Goal: Information Seeking & Learning: Stay updated

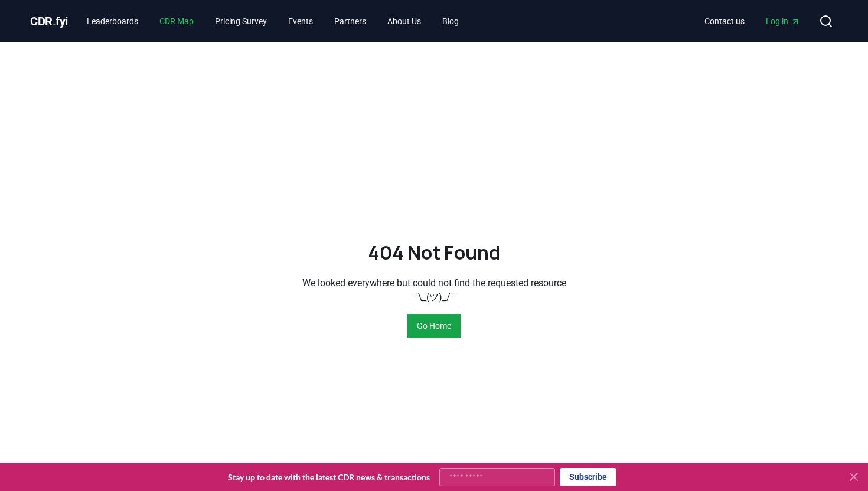
click at [181, 24] on link "CDR Map" at bounding box center [176, 21] width 53 height 21
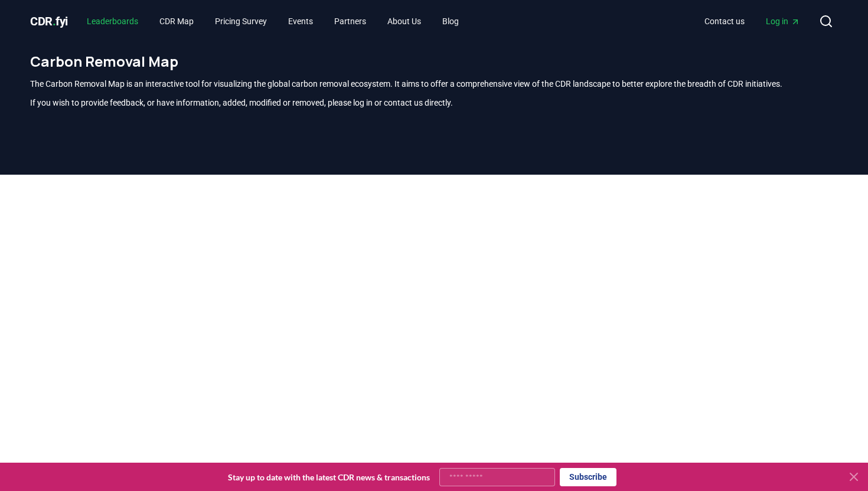
click at [122, 19] on link "Leaderboards" at bounding box center [112, 21] width 70 height 21
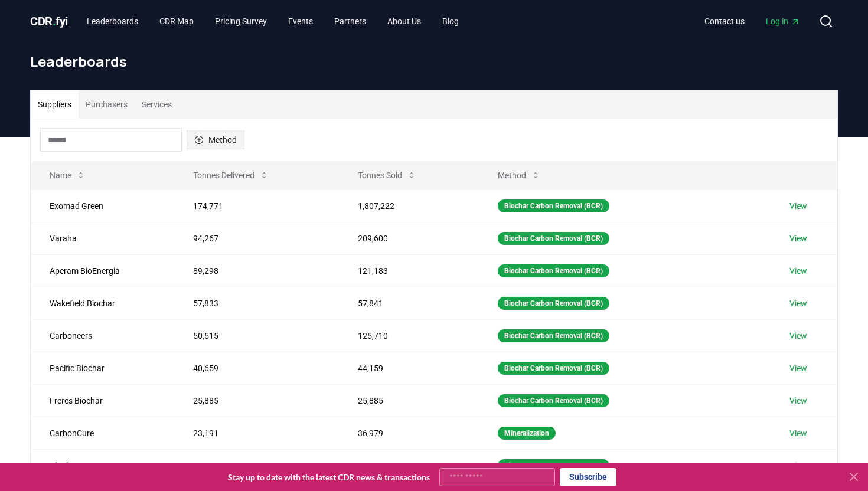
click at [220, 142] on button "Method" at bounding box center [216, 139] width 58 height 19
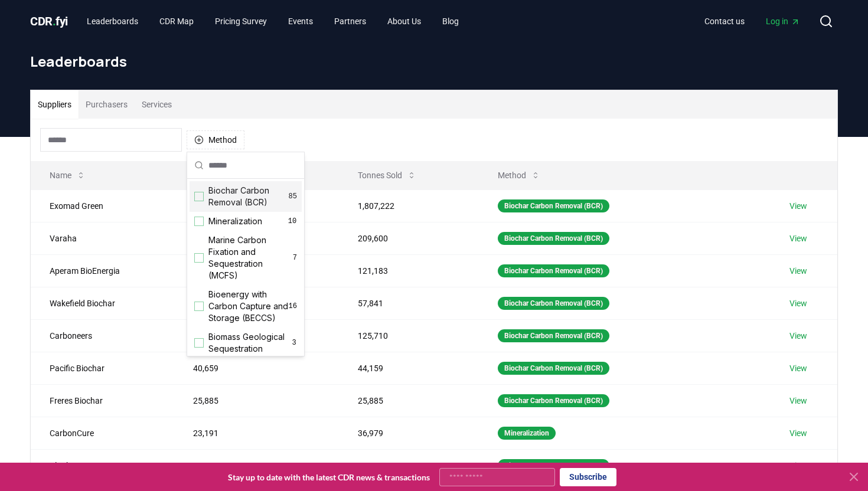
click at [198, 198] on div "Suggestions" at bounding box center [198, 196] width 9 height 9
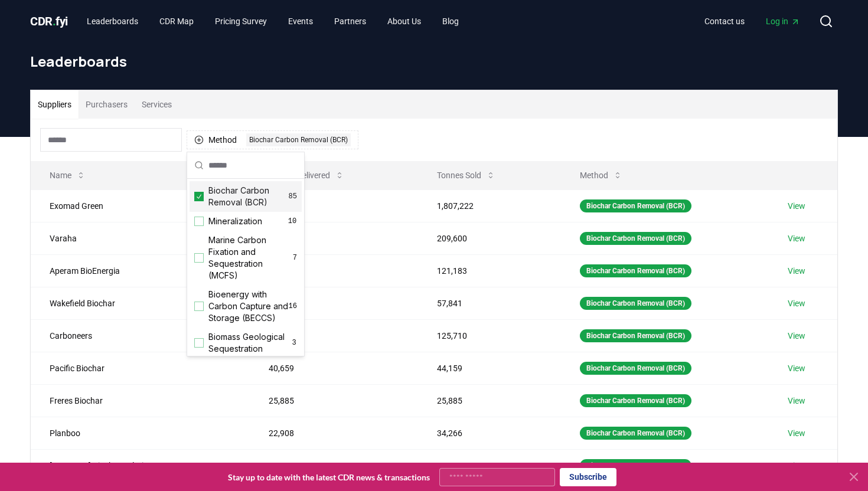
click at [415, 105] on div "Suppliers Purchasers Services" at bounding box center [434, 104] width 806 height 28
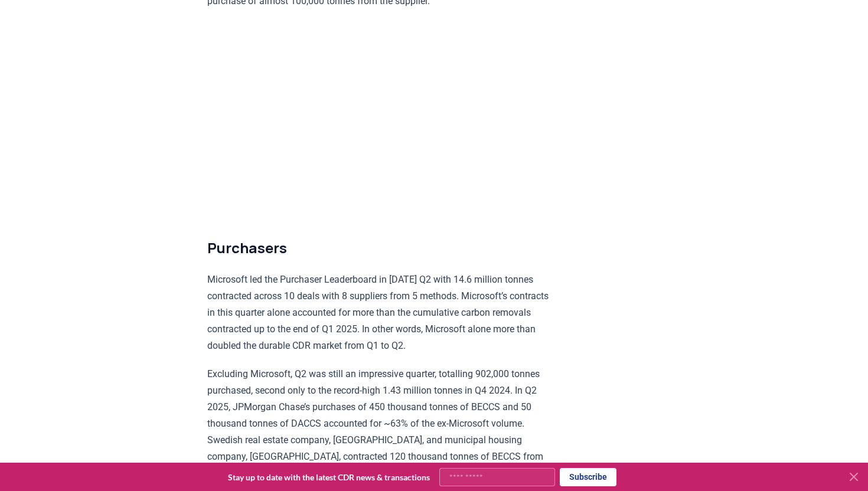
scroll to position [2770, 0]
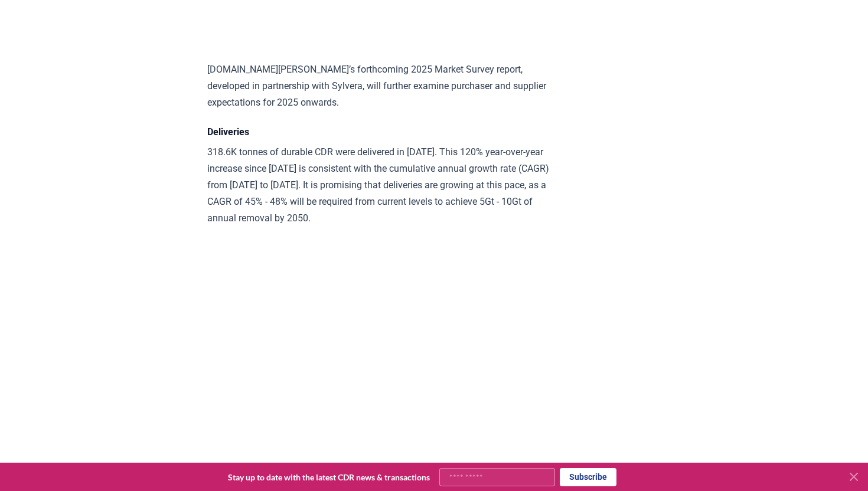
scroll to position [5797, 0]
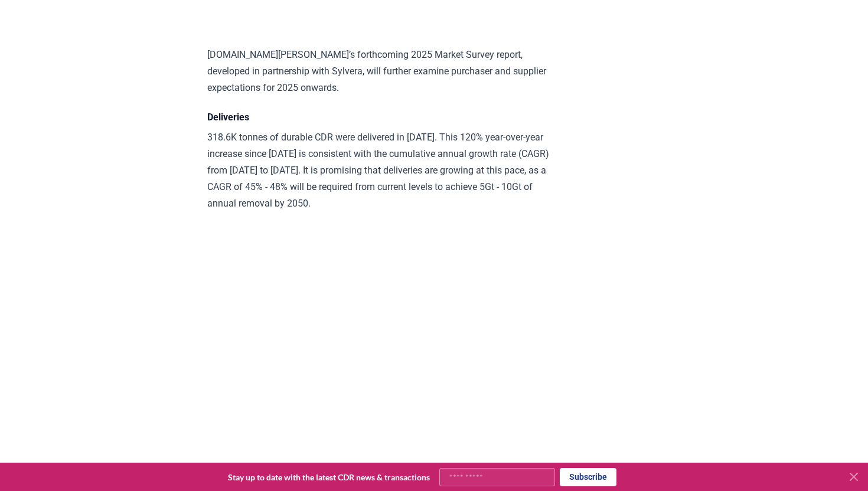
drag, startPoint x: 273, startPoint y: 359, endPoint x: 417, endPoint y: 342, distance: 145.6
copy p "Biochar representing 86% of delivery volume in [DATE]"
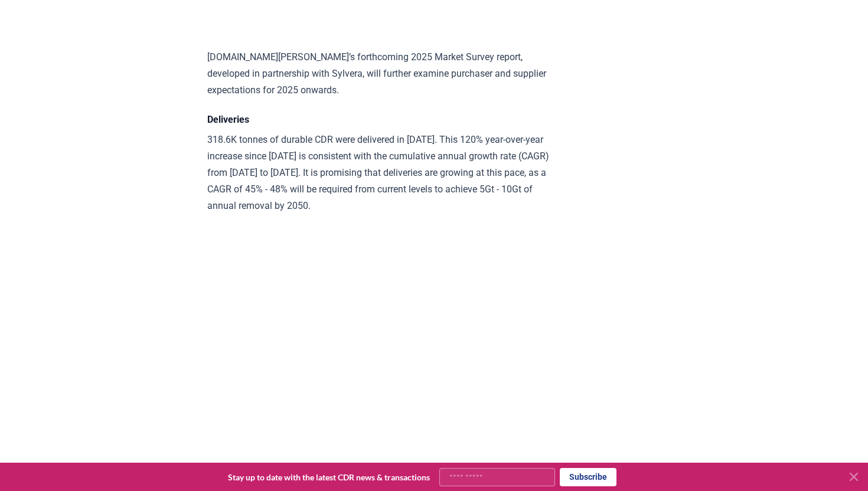
scroll to position [5792, 0]
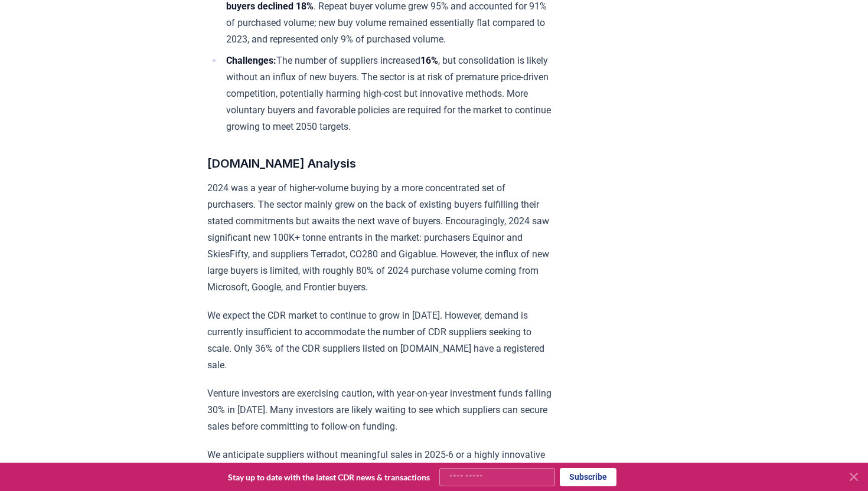
scroll to position [0, 0]
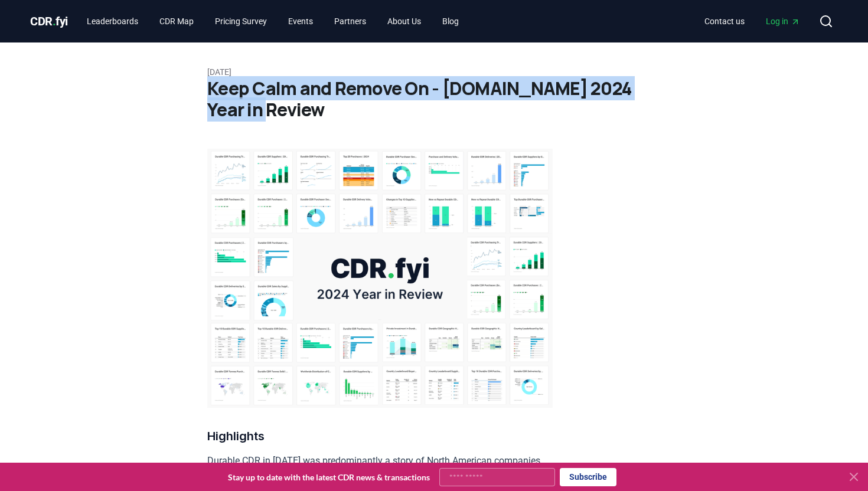
drag, startPoint x: 266, startPoint y: 112, endPoint x: 208, endPoint y: 92, distance: 61.1
click at [208, 92] on h1 "Keep Calm and Remove On - [DOMAIN_NAME] 2024 Year in Review" at bounding box center [433, 99] width 453 height 43
copy h1 "Keep Calm and Remove On - [DOMAIN_NAME] 2024 Year in Review"
